Goal: Information Seeking & Learning: Check status

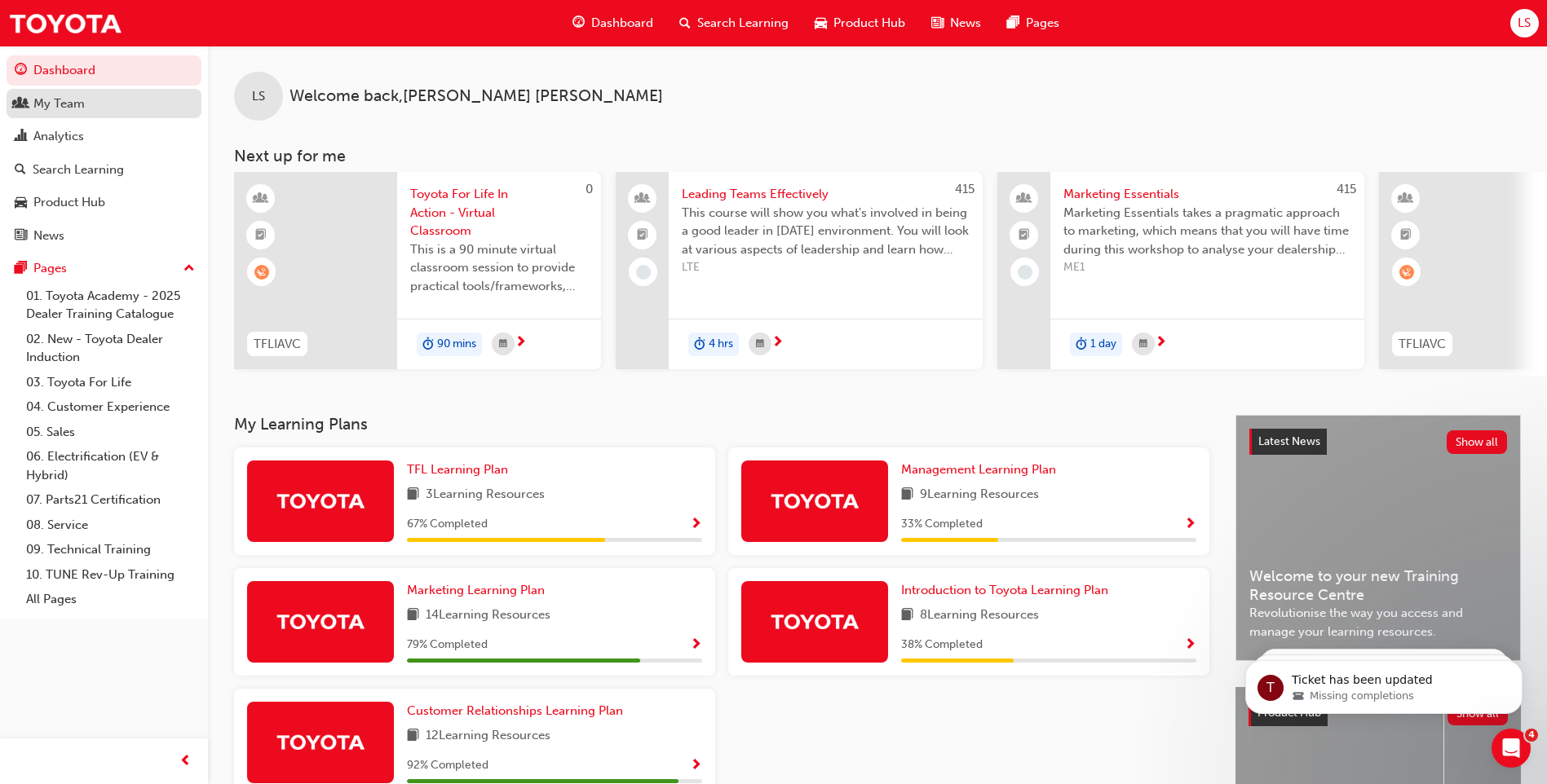
click at [106, 111] on div "My Team" at bounding box center [104, 104] width 179 height 20
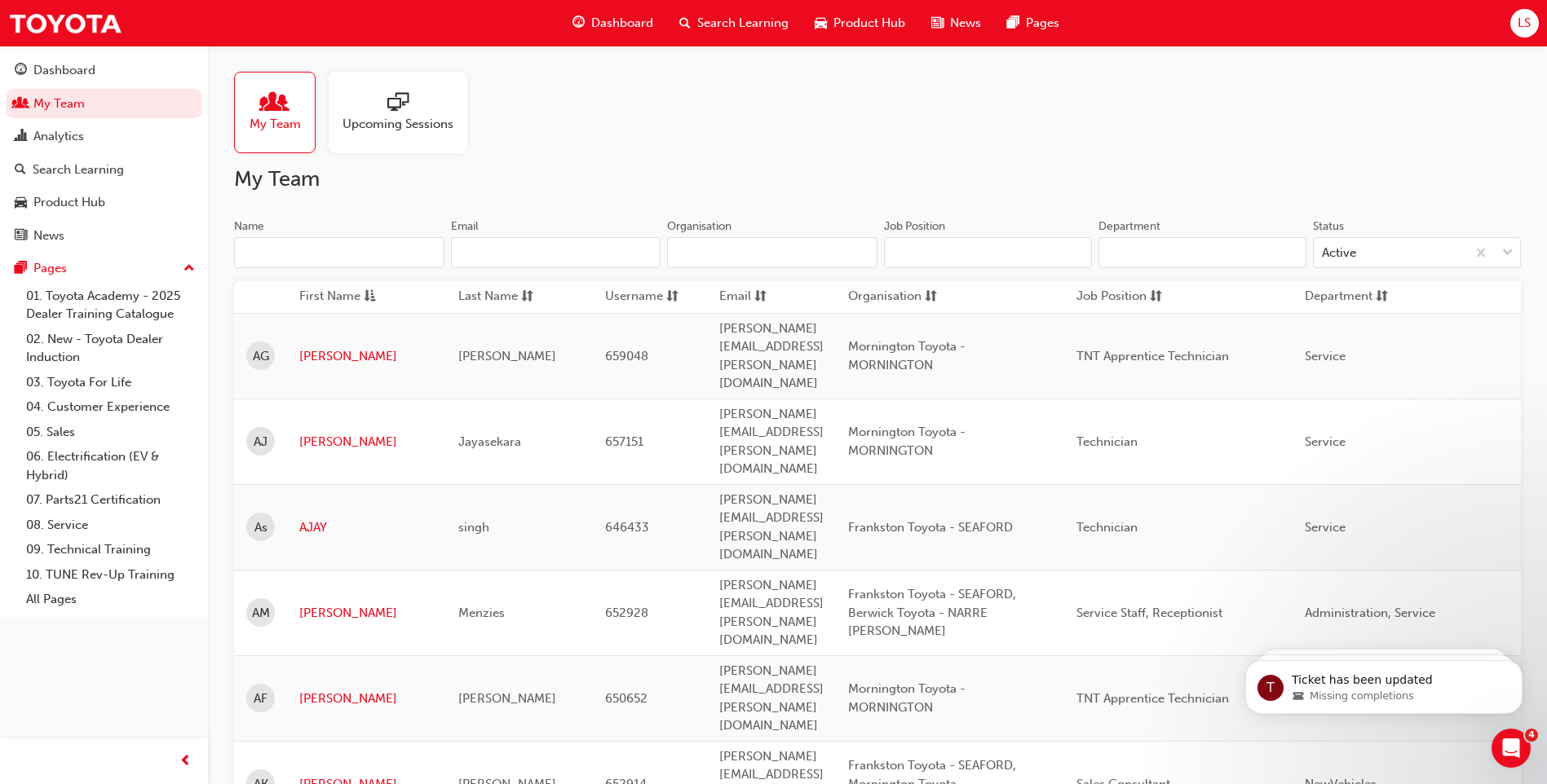
click at [404, 137] on div "Upcoming Sessions" at bounding box center [398, 112] width 138 height 81
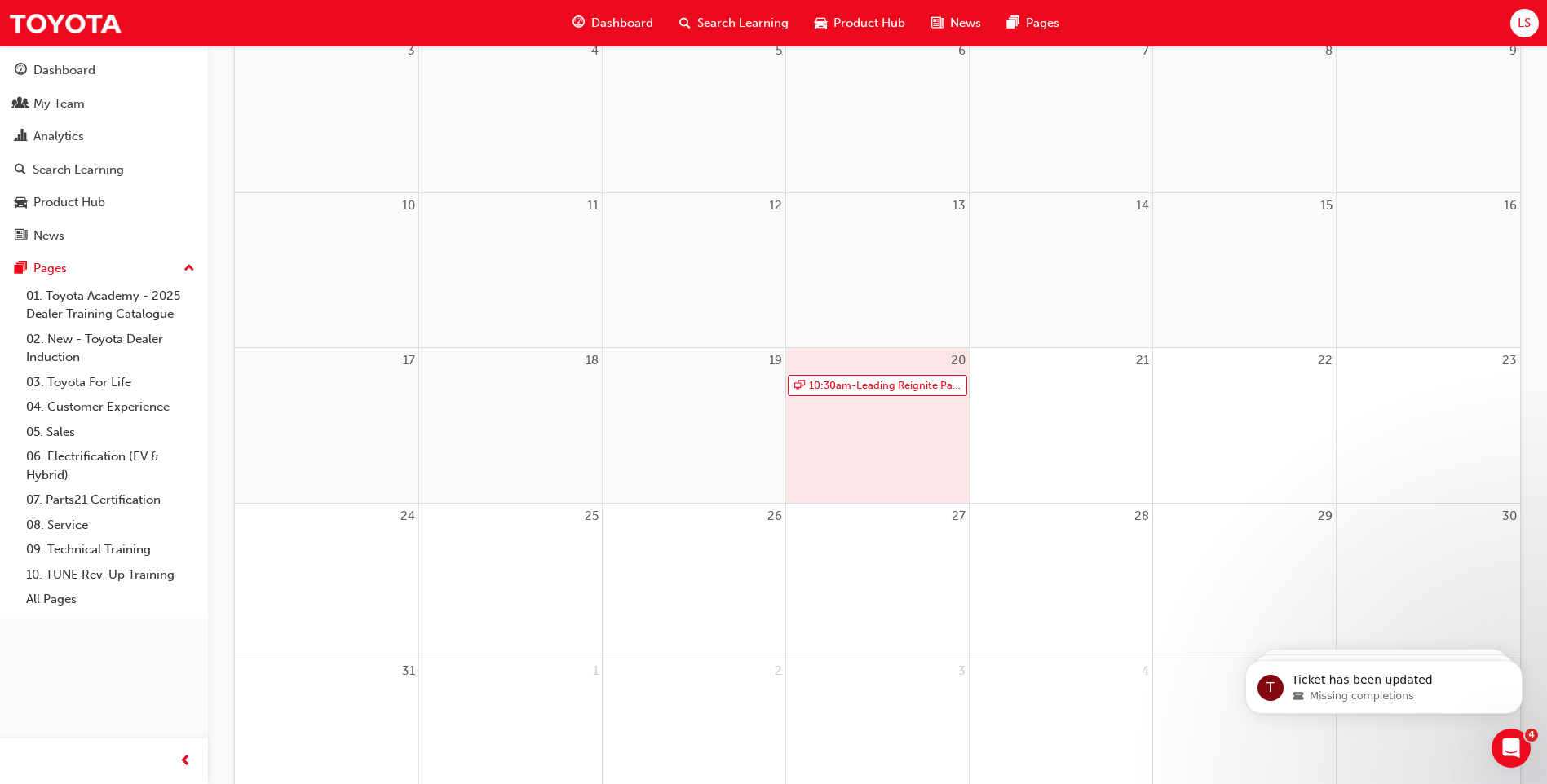
scroll to position [408, 0]
click at [875, 376] on link "10:30am - Leading Reignite Part 2 - Virtual Classroom" at bounding box center [878, 384] width 180 height 22
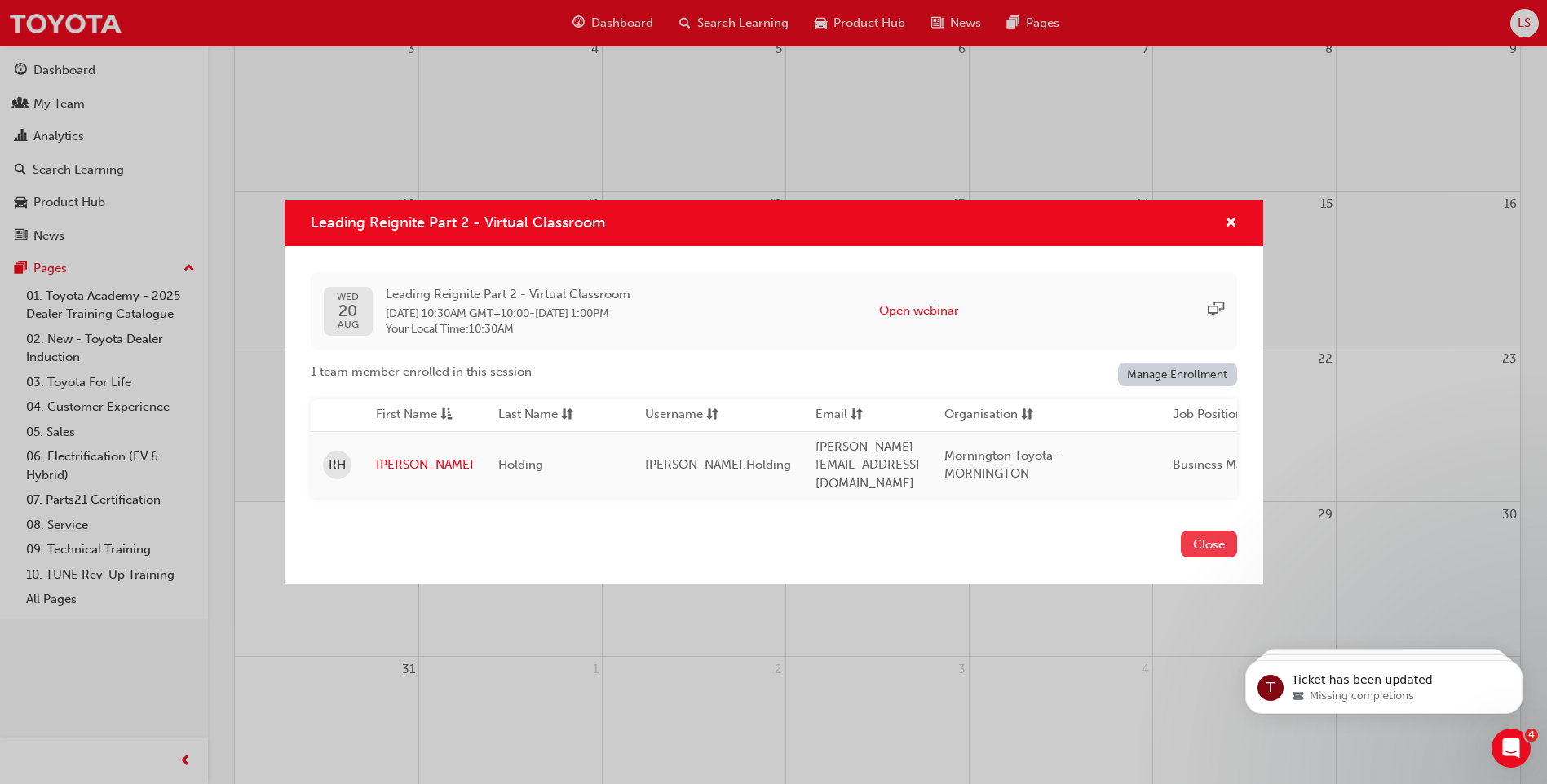
click at [1231, 548] on button "Close" at bounding box center [1209, 544] width 56 height 27
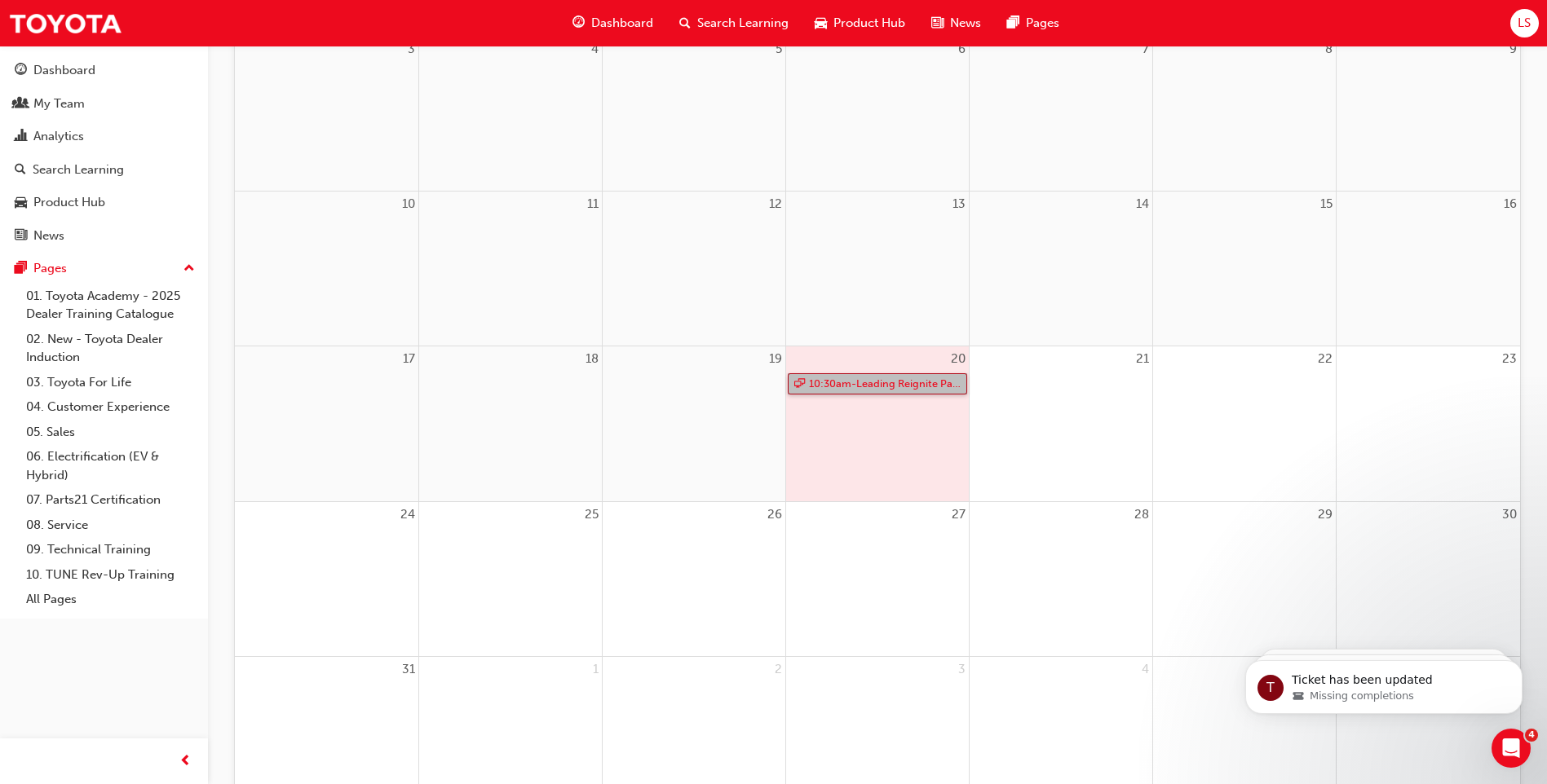
scroll to position [0, 0]
